Goal: Information Seeking & Learning: Learn about a topic

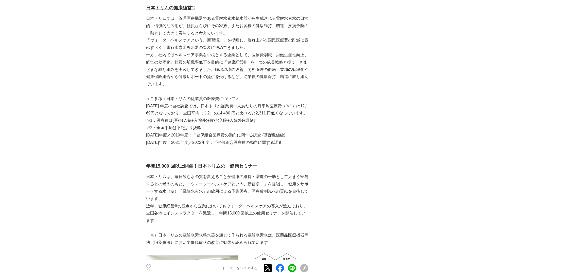
scroll to position [659, 0]
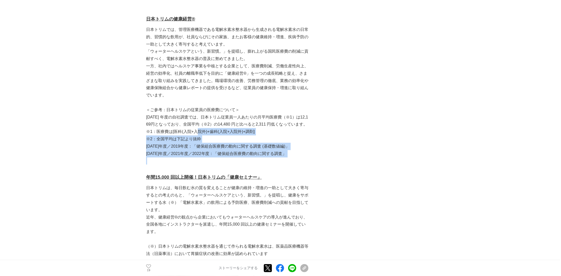
drag, startPoint x: 288, startPoint y: 150, endPoint x: 197, endPoint y: 126, distance: 94.0
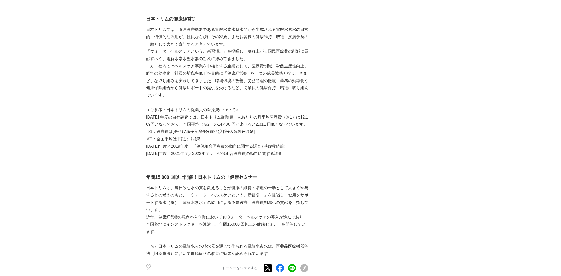
click at [252, 114] on p "[DATE] 年度の⾃社調査では、⽇本トリム従業員⼀⼈あたりの⽉平均医療費（※1）は12,169円となっており、全国平均（※2）の14,480 円と⽐べると2…" at bounding box center [227, 121] width 162 height 15
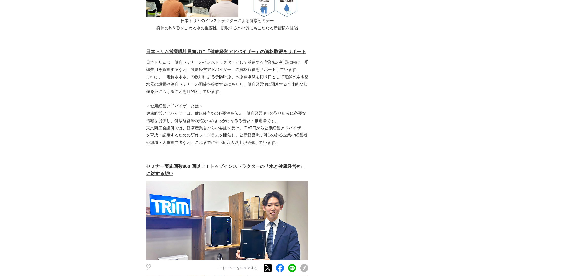
scroll to position [963, 0]
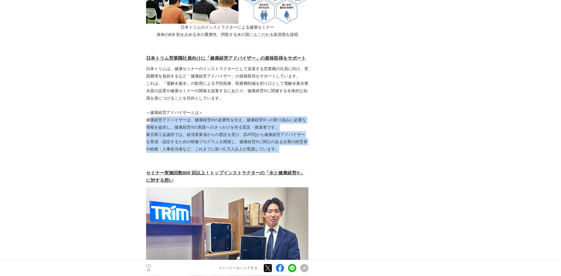
drag, startPoint x: 287, startPoint y: 143, endPoint x: 148, endPoint y: 114, distance: 141.3
click at [162, 119] on p "健康経営アドバイザーは、健康経営®の必要性を伝え、健康経営®への取り組みに必要な情報を提供し、健康経営®の実践へのきっかけを作る普及・推進者です。" at bounding box center [227, 124] width 162 height 15
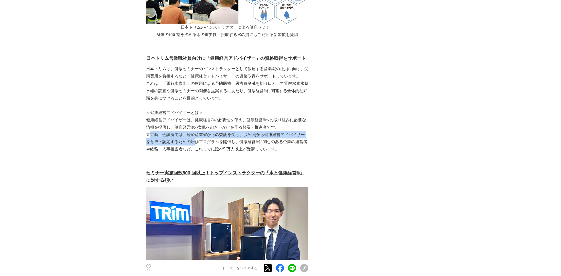
drag, startPoint x: 149, startPoint y: 126, endPoint x: 195, endPoint y: 134, distance: 46.5
click at [195, 134] on p "東京商⼯会議所では、経済産業省からの委託を受け、[DATE]から健康経営アドバイザーを育成・認定するための研修プログラムを開催し、健康経営®に関⼼のある企業の…" at bounding box center [227, 142] width 162 height 22
click at [229, 135] on p "東京商⼯会議所では、経済産業省からの委託を受け、[DATE]から健康経営アドバイザーを育成・認定するための研修プログラムを開催し、健康経営®に関⼼のある企業の…" at bounding box center [227, 142] width 162 height 22
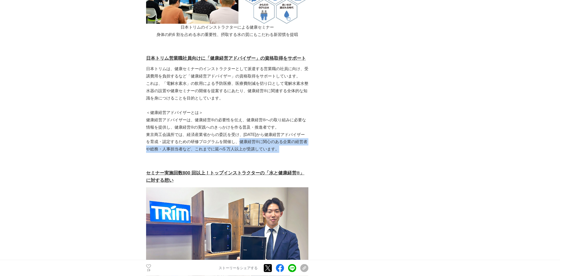
drag, startPoint x: 240, startPoint y: 134, endPoint x: 286, endPoint y: 143, distance: 47.0
click at [287, 144] on p "東京商⼯会議所では、経済産業省からの委託を受け、[DATE]から健康経営アドバイザーを育成・認定するための研修プログラムを開催し、健康経営®に関⼼のある企業の…" at bounding box center [227, 142] width 162 height 22
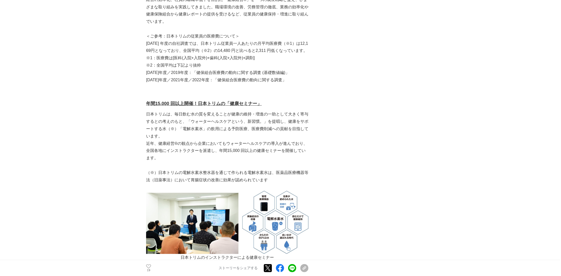
scroll to position [760, 0]
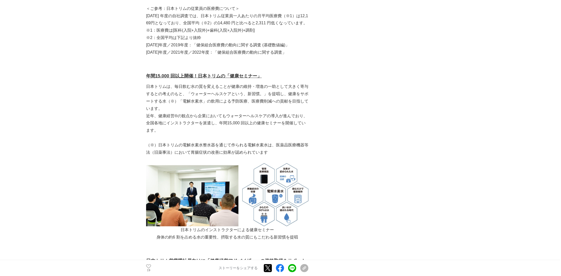
click at [197, 176] on img at bounding box center [227, 194] width 162 height 63
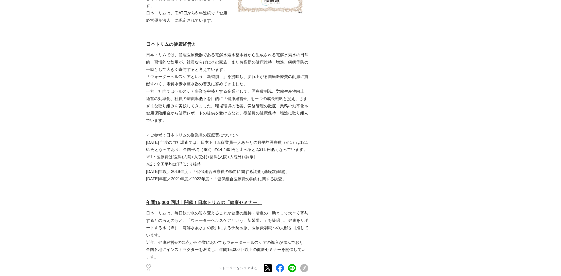
scroll to position [633, 0]
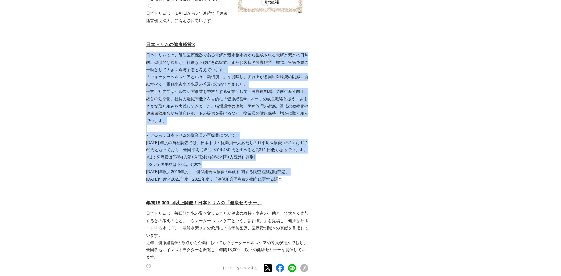
drag, startPoint x: 285, startPoint y: 173, endPoint x: 147, endPoint y: 44, distance: 189.2
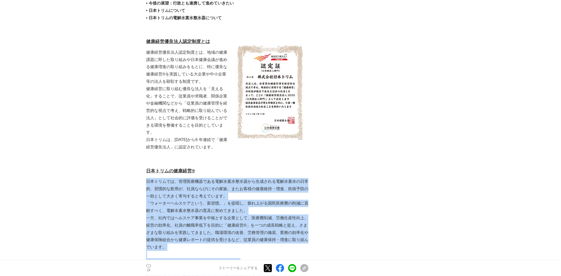
scroll to position [507, 0]
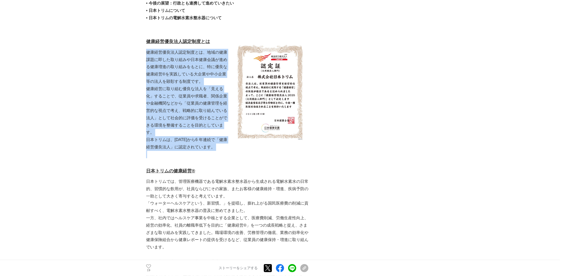
drag, startPoint x: 146, startPoint y: 44, endPoint x: 230, endPoint y: 145, distance: 131.1
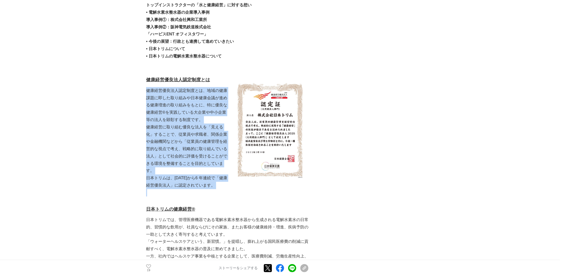
scroll to position [405, 0]
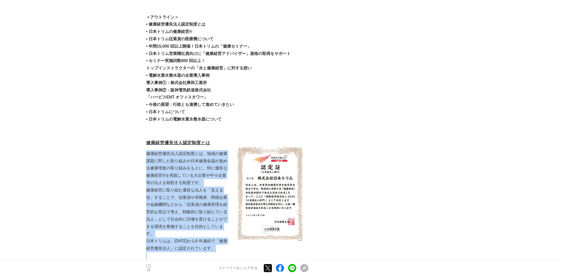
drag, startPoint x: 157, startPoint y: 53, endPoint x: 230, endPoint y: 55, distance: 73.5
click at [230, 57] on p "• セミナー実施回数800 回以上！" at bounding box center [227, 60] width 162 height 7
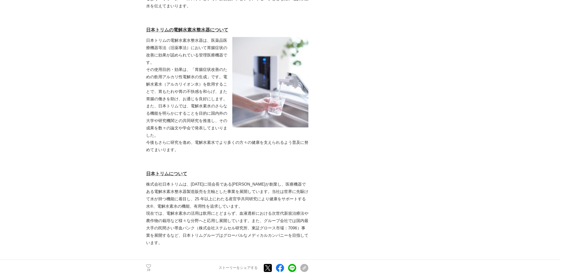
scroll to position [2534, 0]
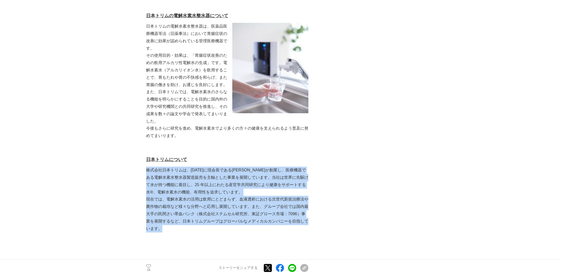
drag, startPoint x: 147, startPoint y: 147, endPoint x: 202, endPoint y: 201, distance: 77.6
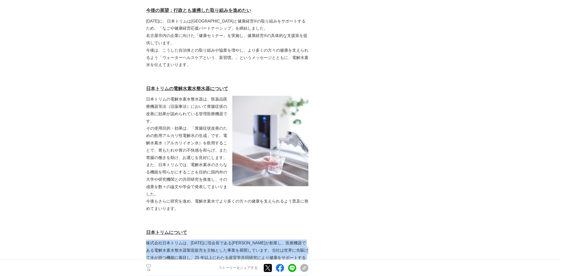
scroll to position [2433, 0]
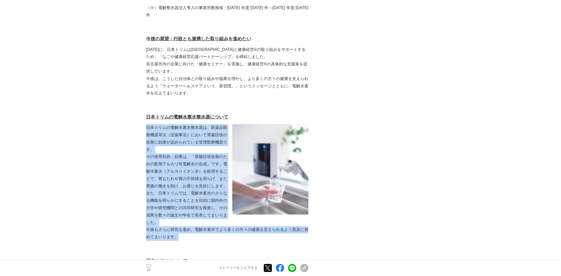
drag, startPoint x: 146, startPoint y: 103, endPoint x: 208, endPoint y: 216, distance: 128.3
